Goal: Transaction & Acquisition: Purchase product/service

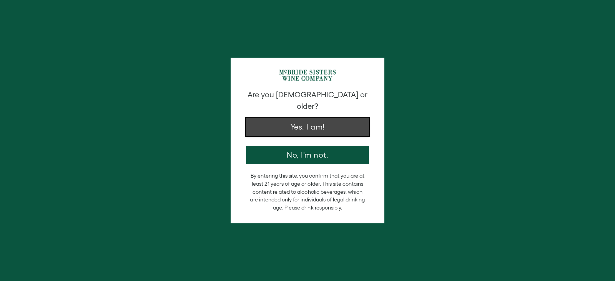
click at [304, 118] on button "Yes, I am!" at bounding box center [307, 127] width 123 height 18
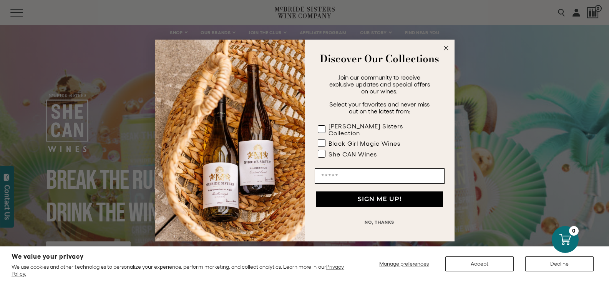
click at [443, 49] on circle "Close dialog" at bounding box center [446, 48] width 9 height 9
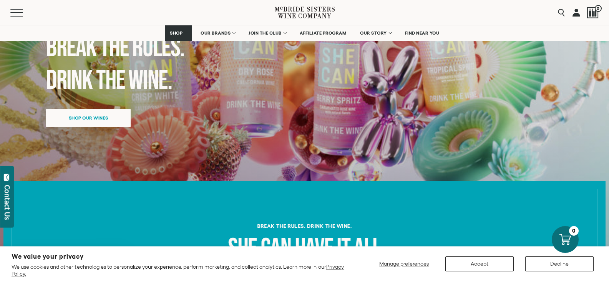
scroll to position [38, 0]
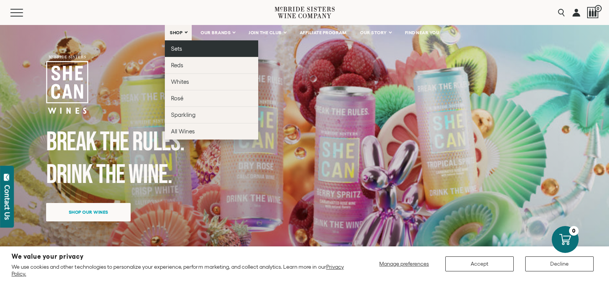
click at [175, 49] on span "Sets" at bounding box center [176, 48] width 11 height 7
